Goal: Information Seeking & Learning: Learn about a topic

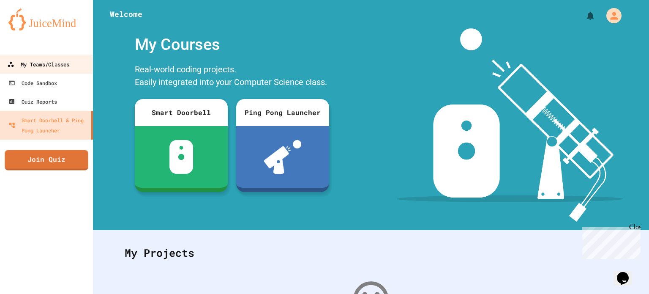
click at [61, 59] on div "My Teams/Classes" at bounding box center [38, 64] width 62 height 11
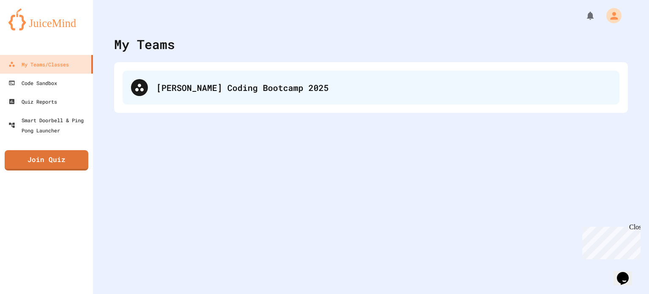
click at [260, 75] on div "[PERSON_NAME] Coding Bootcamp 2025" at bounding box center [371, 88] width 497 height 34
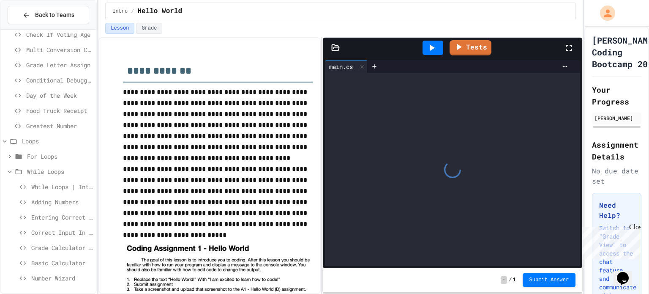
click at [49, 278] on span "Number Wizard" at bounding box center [61, 277] width 61 height 9
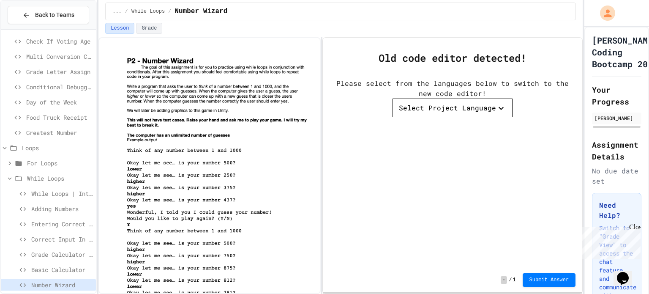
scroll to position [41, 0]
